Goal: Navigation & Orientation: Find specific page/section

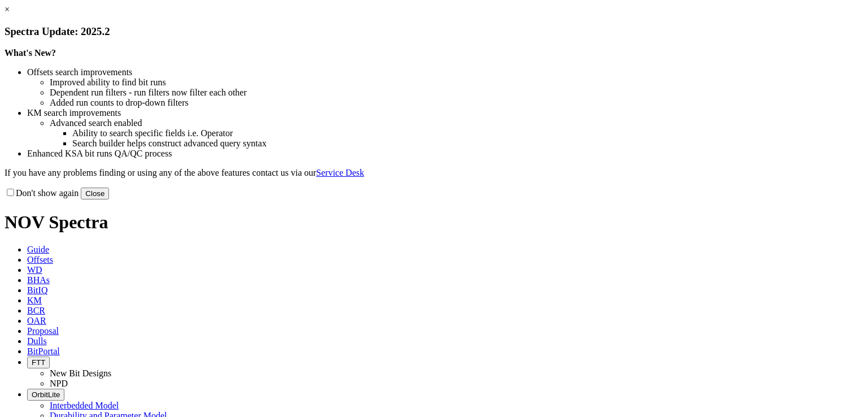
click at [10, 14] on link "×" at bounding box center [7, 10] width 5 height 10
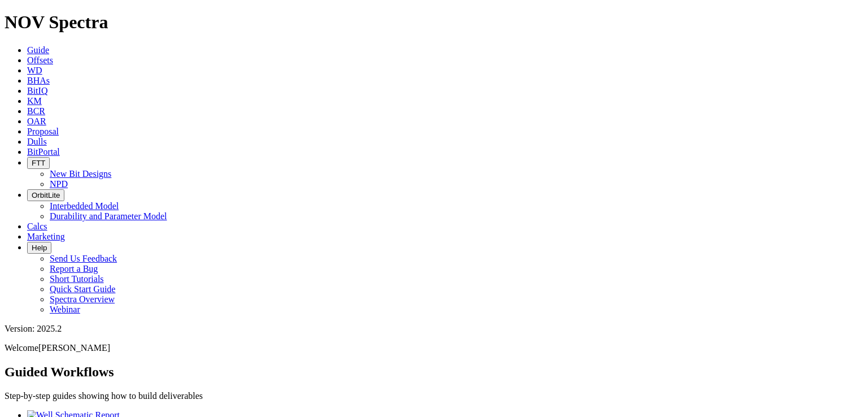
click at [60, 147] on span "BitPortal" at bounding box center [43, 152] width 33 height 10
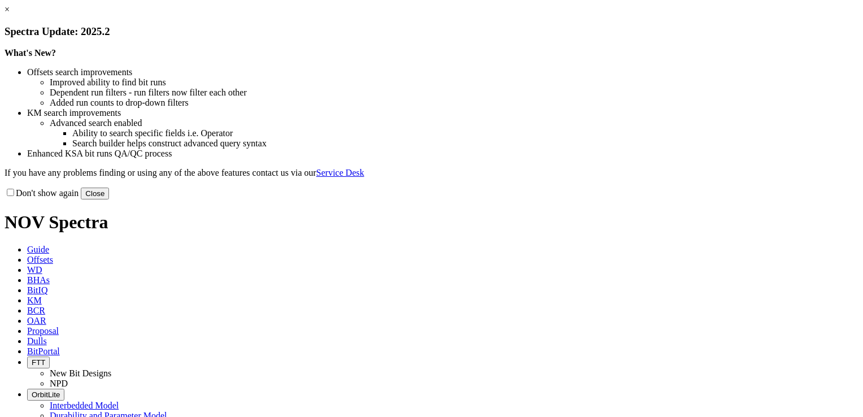
click at [10, 14] on link "×" at bounding box center [7, 10] width 5 height 10
